Goal: Obtain resource: Obtain resource

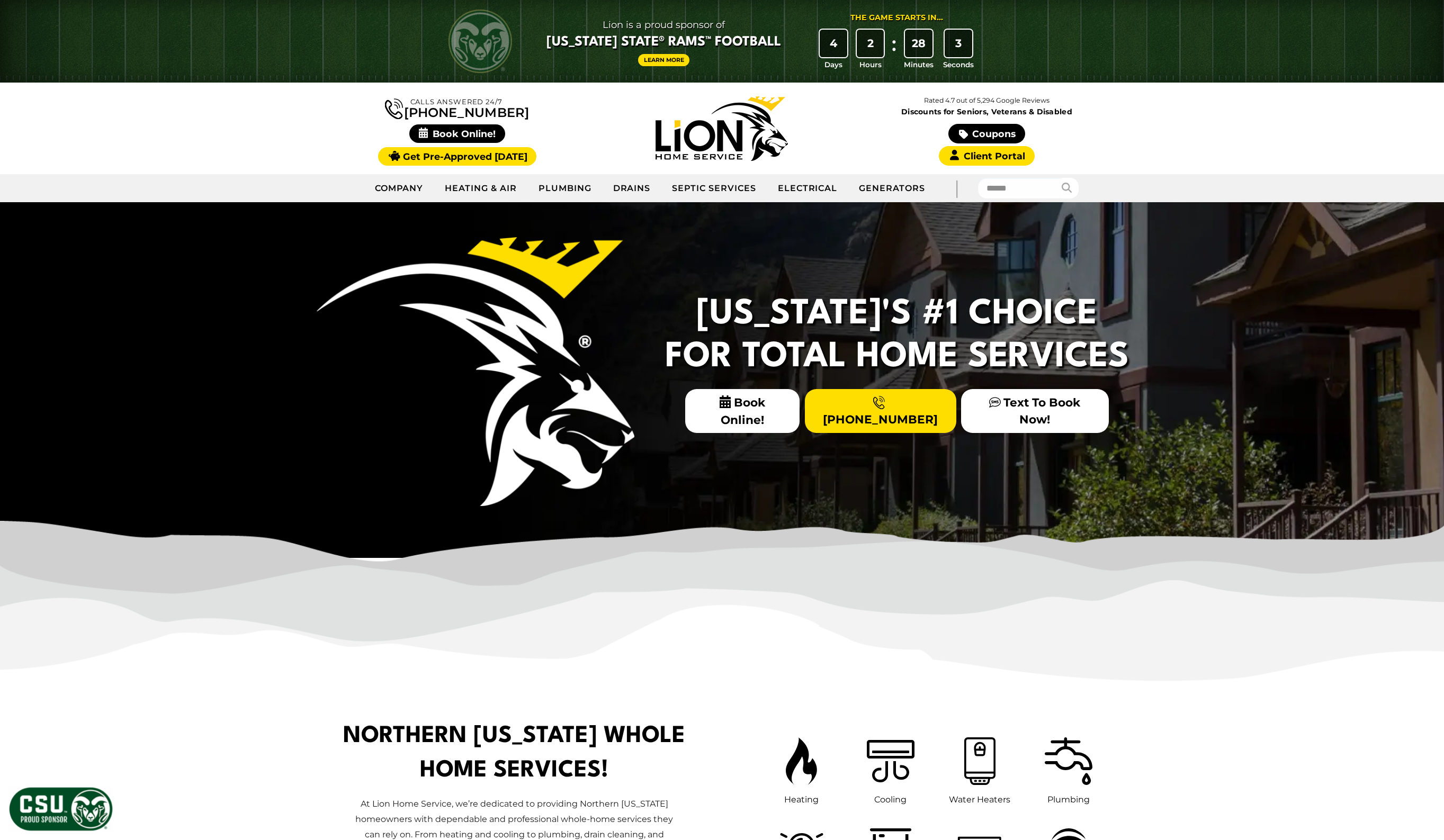
click at [998, 128] on link "Coupons" at bounding box center [985, 133] width 76 height 19
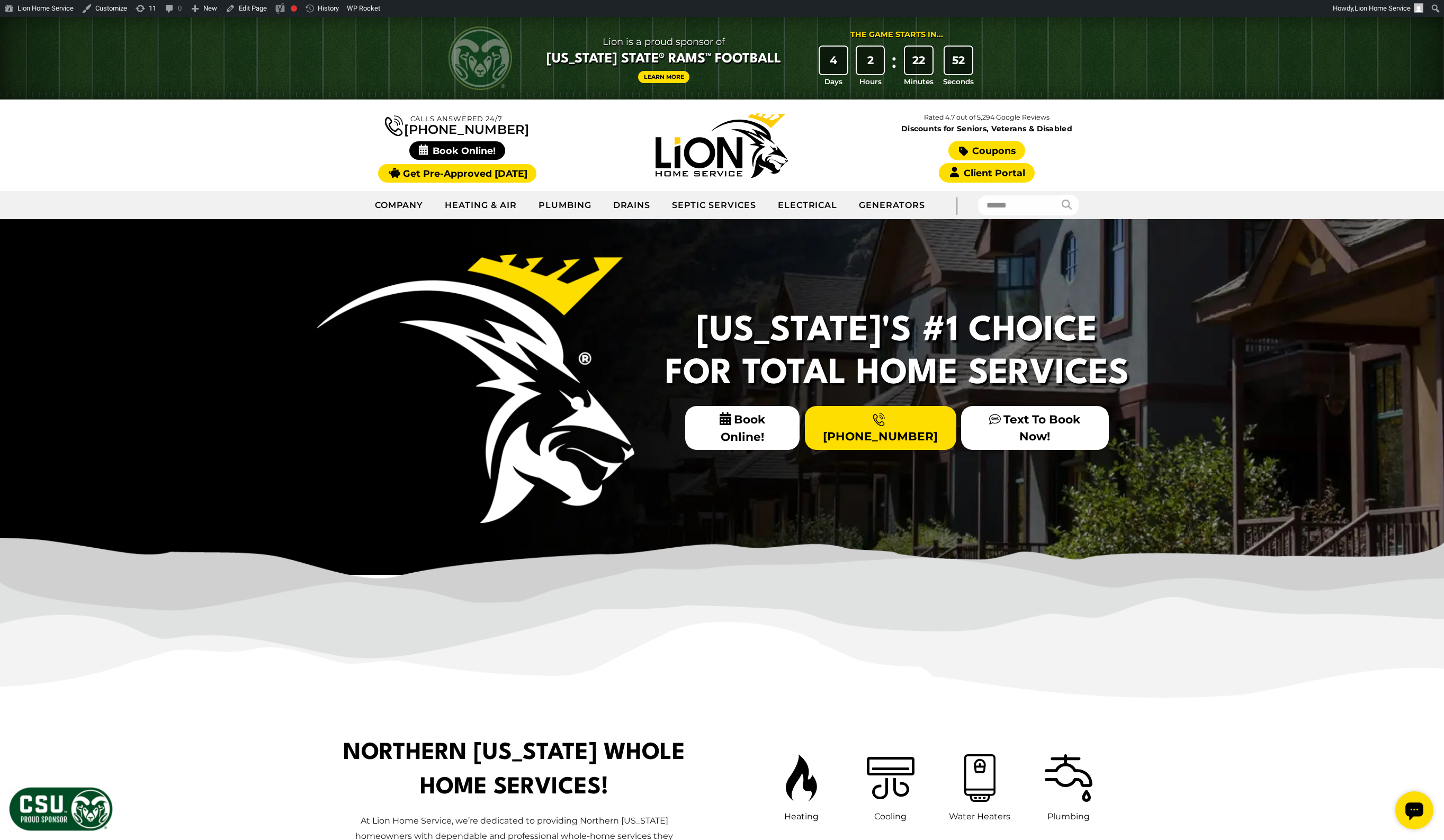
click at [1016, 150] on link "Coupons" at bounding box center [985, 150] width 76 height 19
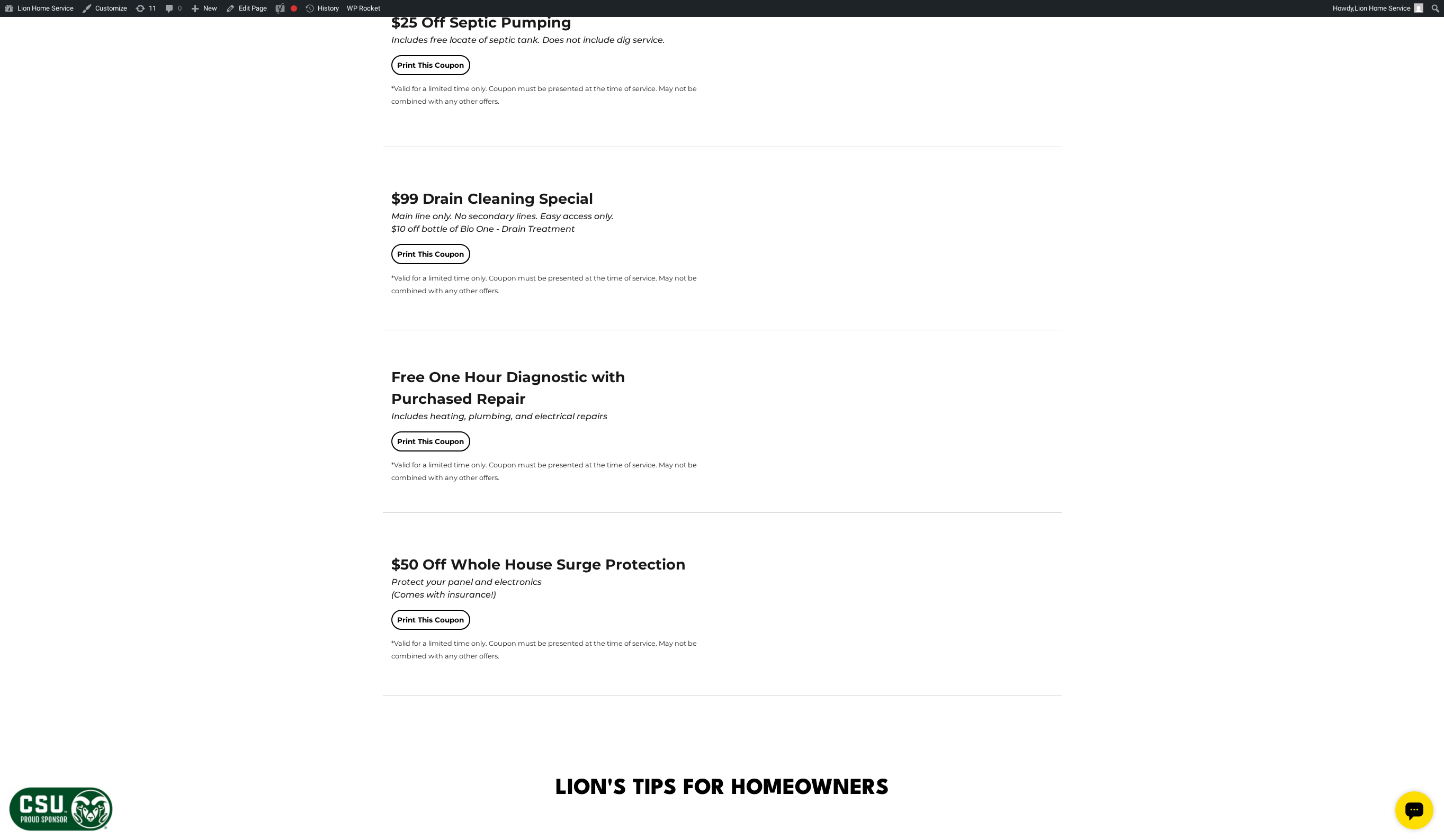
scroll to position [1563, 0]
